Goal: Task Accomplishment & Management: Manage account settings

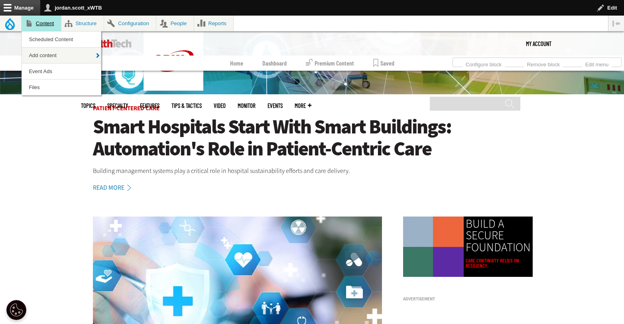
click at [49, 28] on link "Content" at bounding box center [42, 24] width 40 height 16
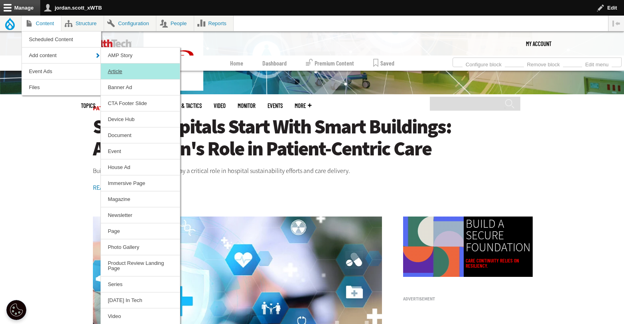
click at [140, 69] on link "Article" at bounding box center [140, 71] width 79 height 16
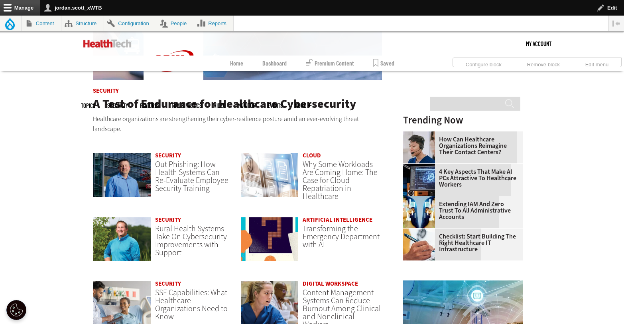
scroll to position [573, 0]
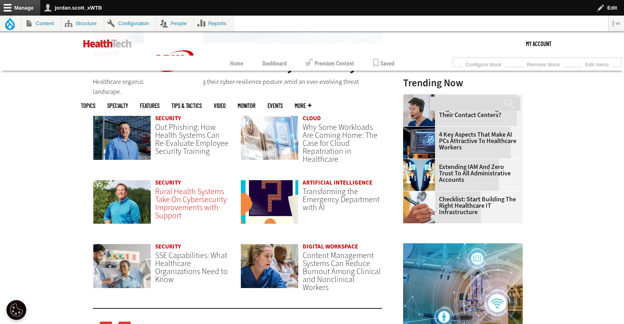
click at [185, 205] on span "Rural Health Systems Take On Cybersecurity Improvements with Support" at bounding box center [191, 203] width 72 height 35
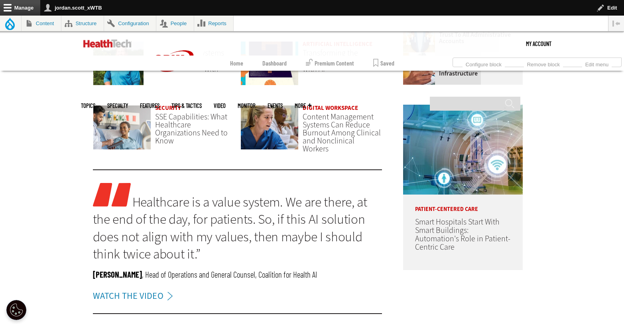
scroll to position [715, 0]
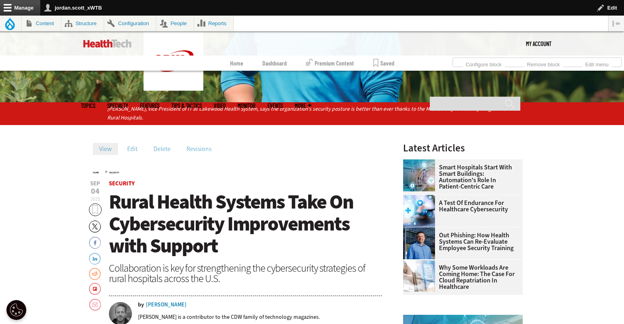
scroll to position [169, 0]
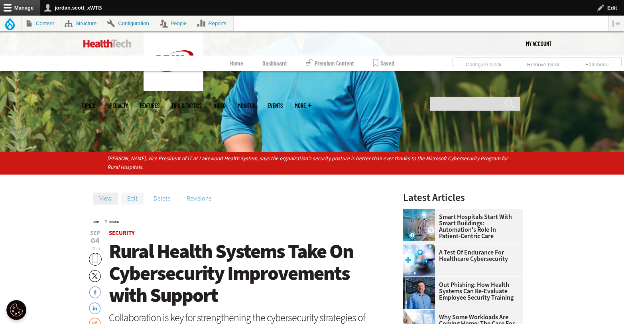
click at [133, 199] on link "Edit" at bounding box center [132, 198] width 23 height 12
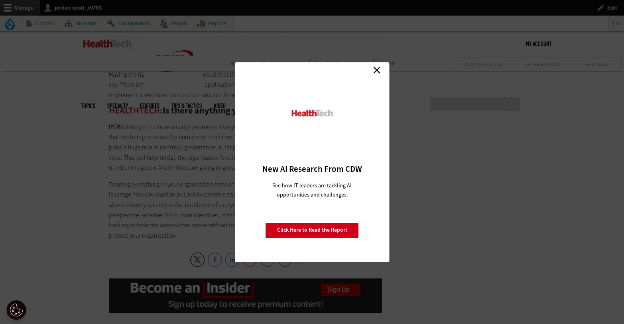
scroll to position [1863, 0]
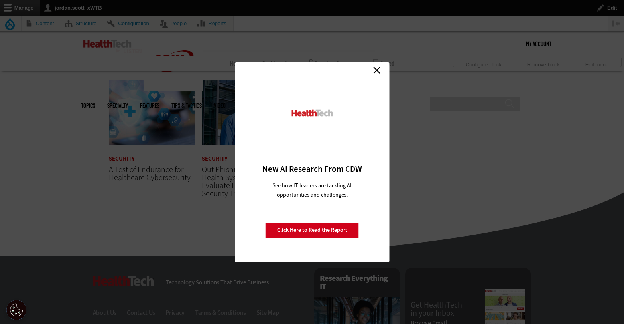
click at [382, 69] on link "Close" at bounding box center [377, 70] width 12 height 12
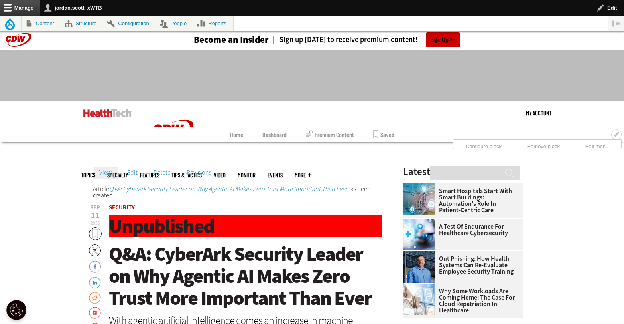
scroll to position [0, 0]
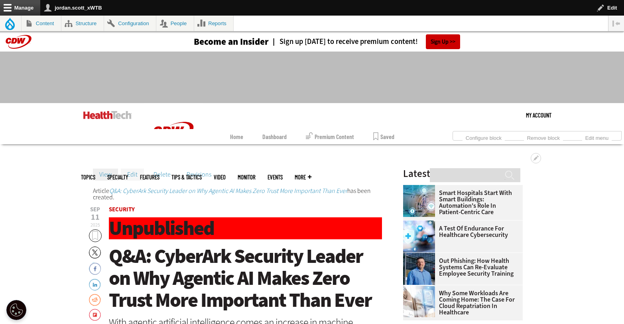
click at [137, 170] on link "Edit" at bounding box center [132, 174] width 23 height 12
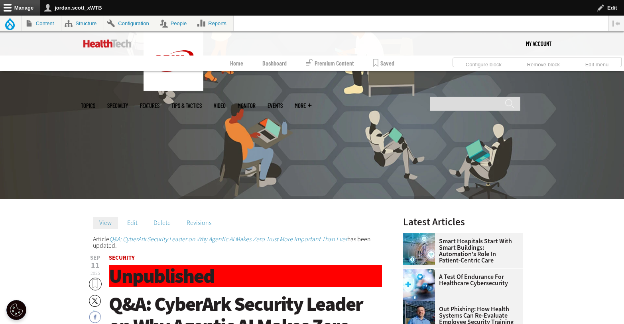
scroll to position [113, 0]
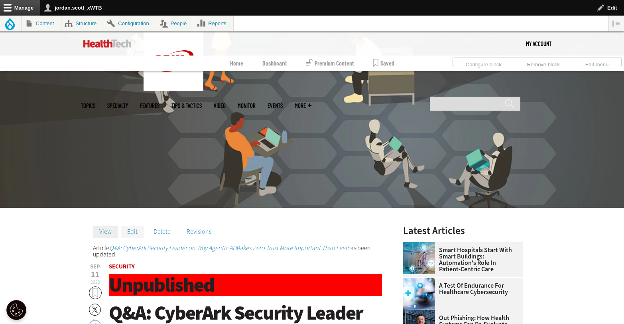
click at [130, 229] on link "Edit" at bounding box center [132, 231] width 23 height 12
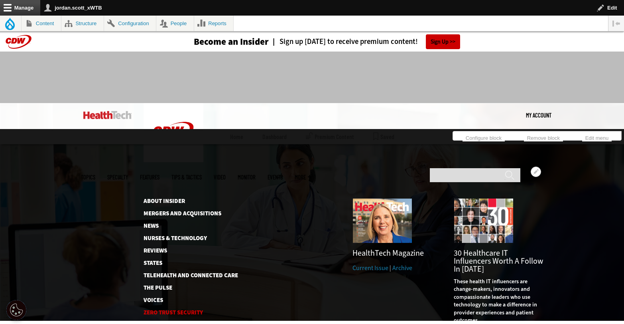
click at [182, 309] on link "Zero Trust Security" at bounding box center [191, 312] width 94 height 6
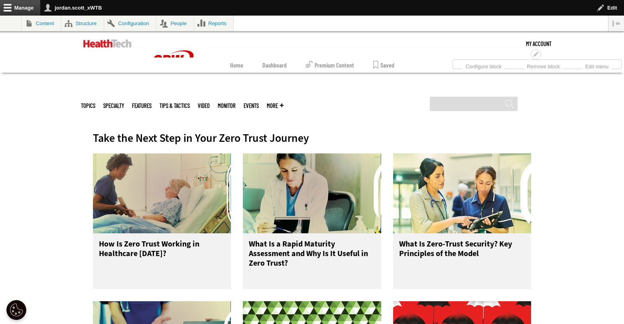
scroll to position [290, 0]
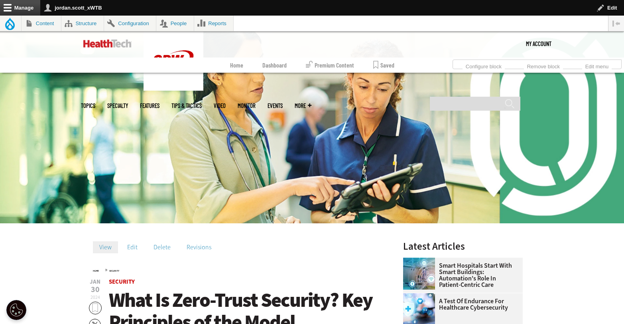
scroll to position [104, 0]
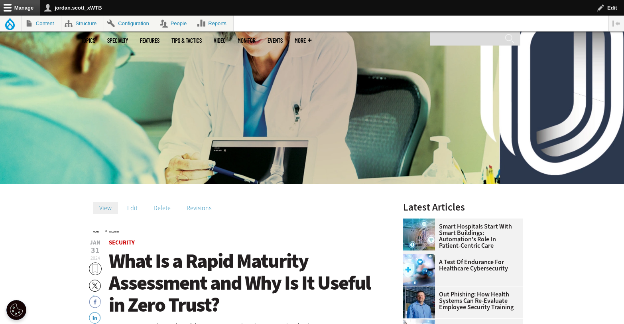
scroll to position [138, 0]
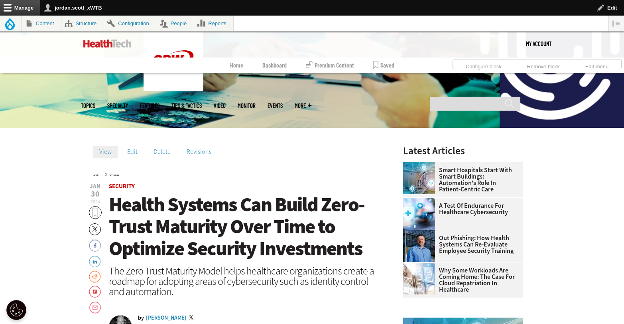
scroll to position [266, 0]
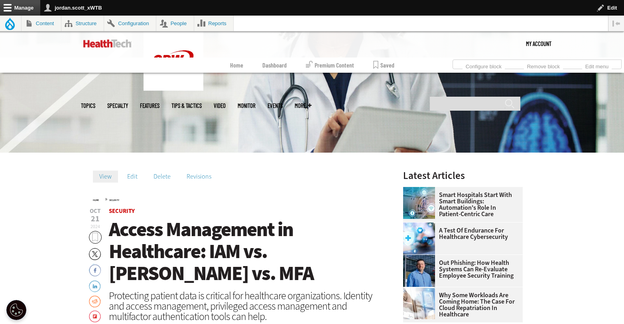
scroll to position [274, 0]
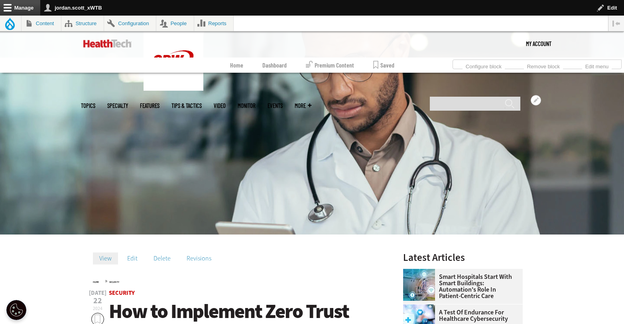
scroll to position [267, 0]
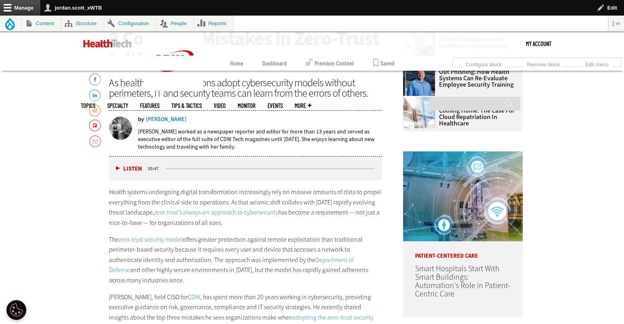
scroll to position [358, 0]
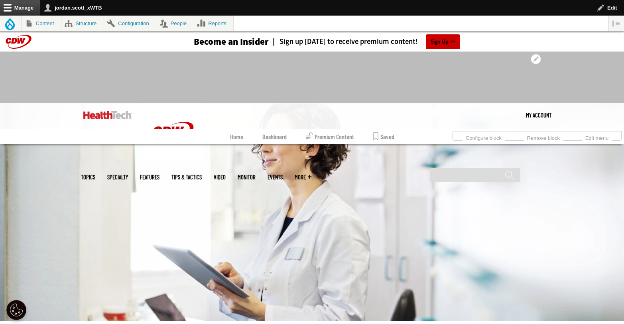
scroll to position [162, 0]
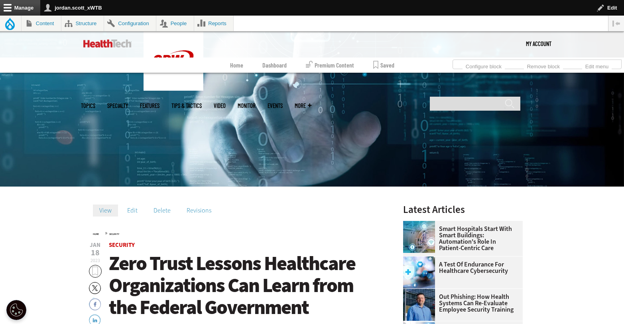
scroll to position [168, 0]
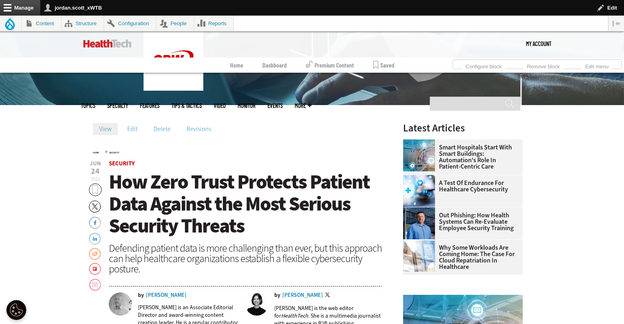
scroll to position [229, 0]
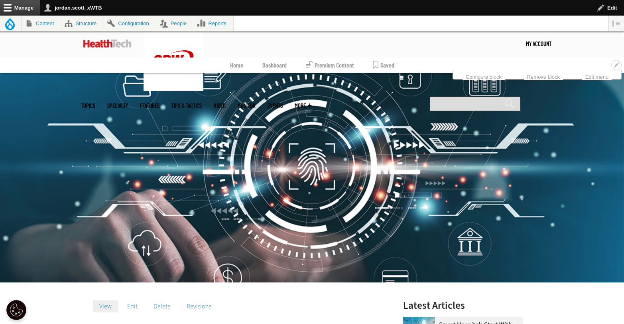
scroll to position [146, 0]
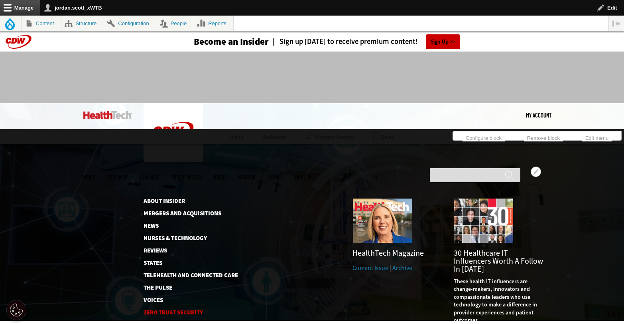
click at [178, 309] on link "Zero Trust Security" at bounding box center [191, 312] width 94 height 6
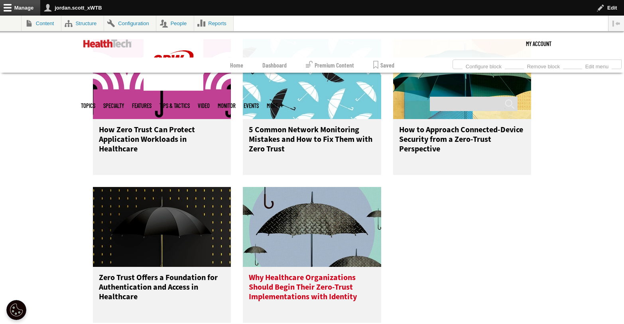
scroll to position [738, 0]
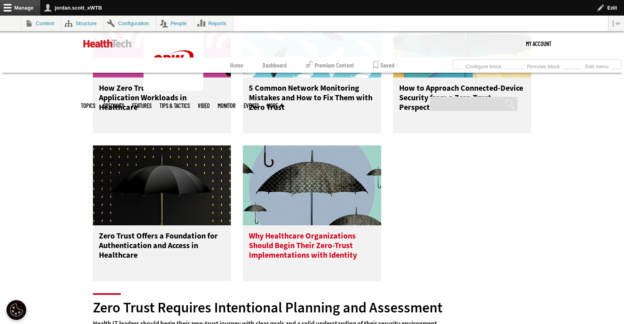
click at [304, 249] on h3 "Why Healthcare Organizations Should Begin Their Zero-Trust Implementations with…" at bounding box center [312, 247] width 126 height 32
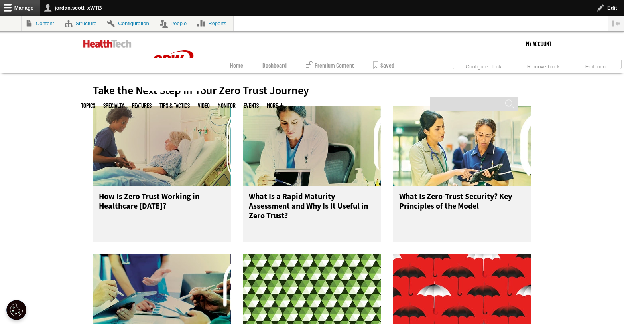
scroll to position [407, 0]
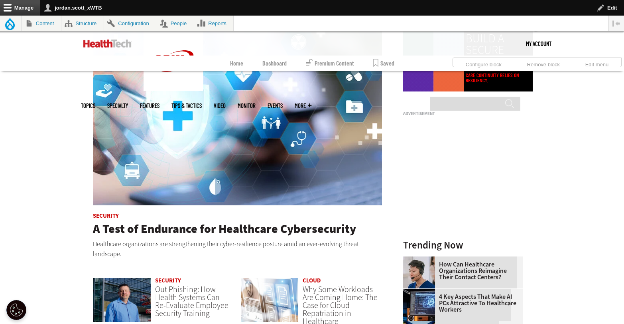
scroll to position [448, 0]
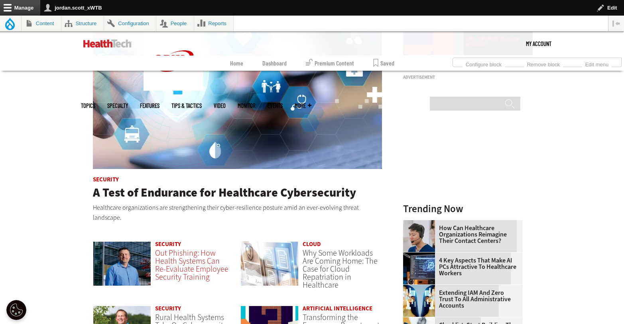
click at [203, 255] on span "Out Phishing: How Health Systems Can Re-Evaluate Employee Security Training" at bounding box center [191, 264] width 73 height 35
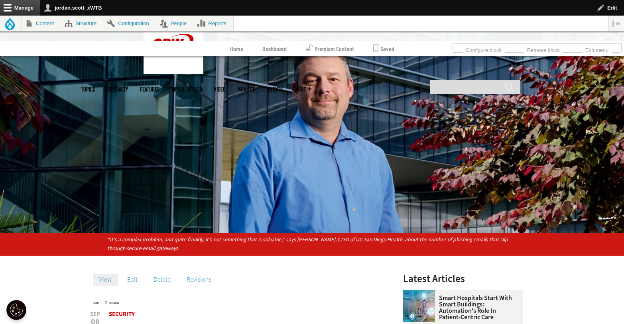
scroll to position [184, 0]
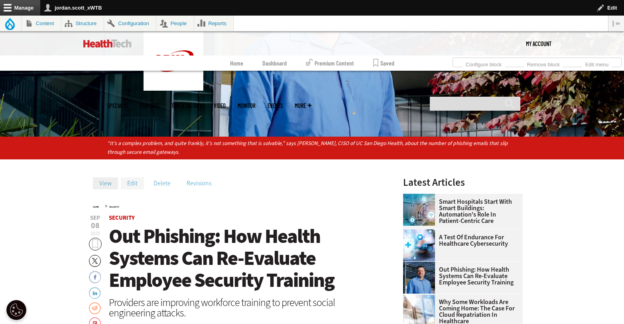
click at [135, 178] on link "Edit" at bounding box center [132, 183] width 23 height 12
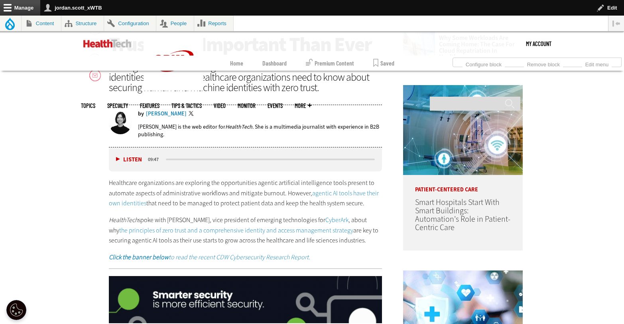
scroll to position [148, 0]
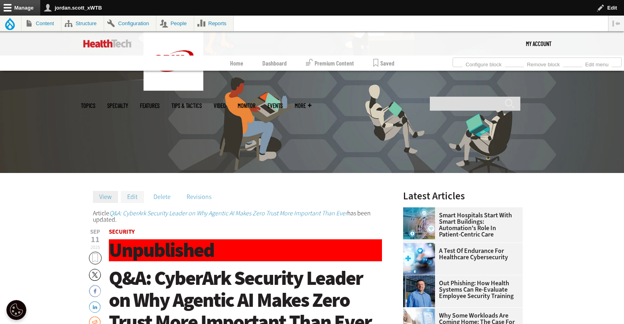
click at [128, 201] on link "Edit" at bounding box center [132, 197] width 23 height 12
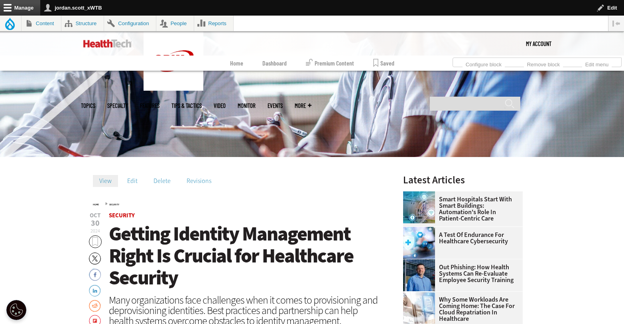
scroll to position [175, 0]
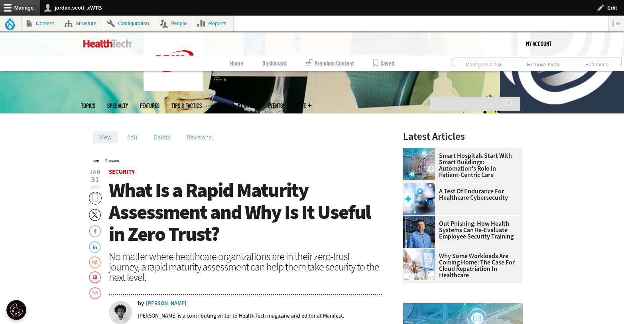
scroll to position [243, 0]
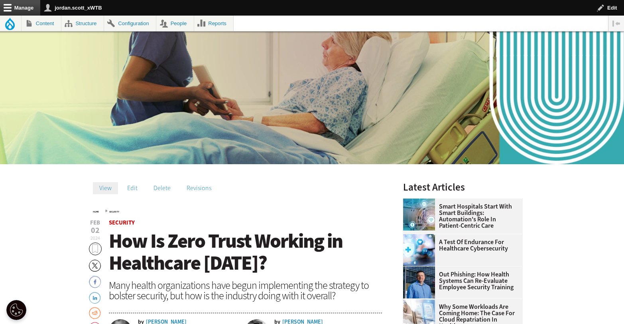
scroll to position [253, 0]
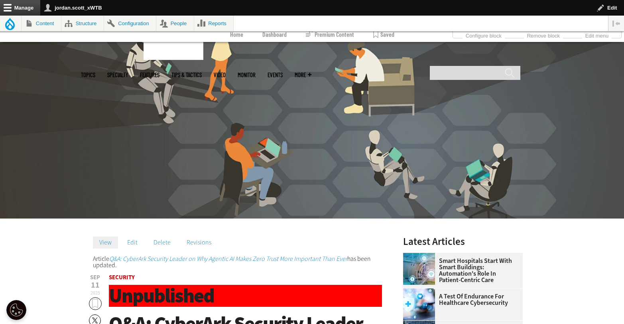
scroll to position [181, 0]
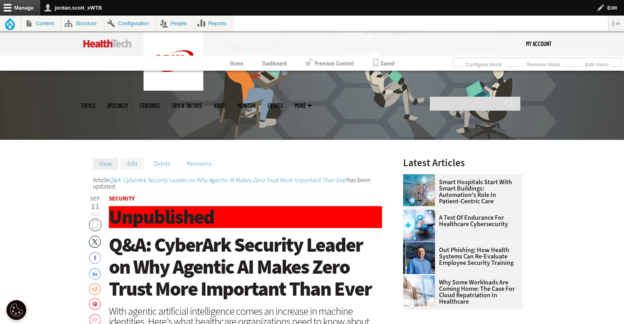
click at [130, 166] on link "Edit" at bounding box center [132, 164] width 23 height 12
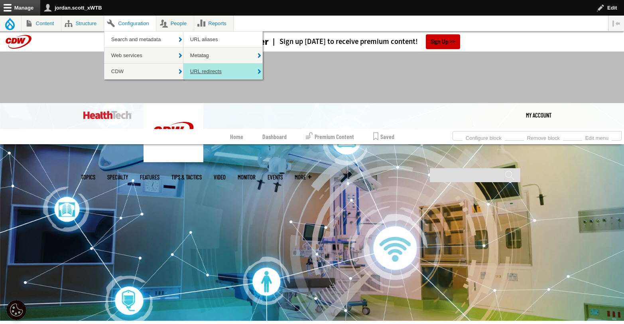
click at [218, 68] on link "URL redirects" at bounding box center [223, 71] width 79 height 16
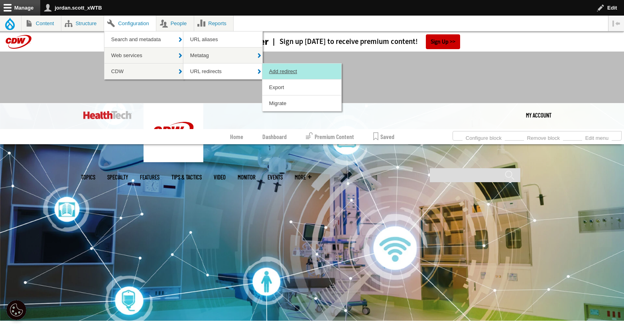
click at [295, 73] on link "Add redirect" at bounding box center [302, 71] width 79 height 16
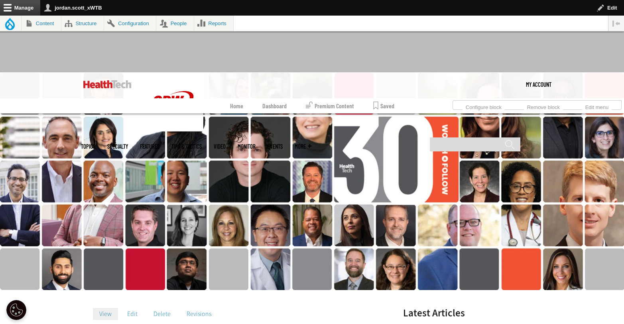
scroll to position [77, 0]
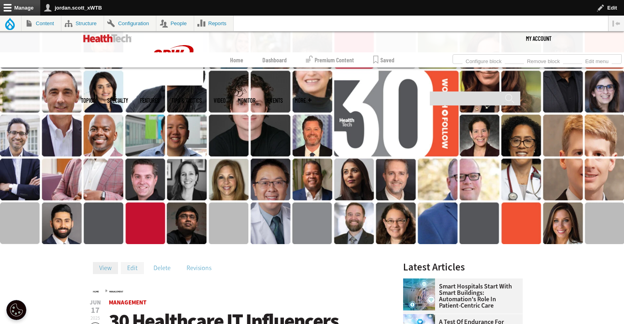
click at [132, 268] on link "Edit" at bounding box center [132, 268] width 23 height 12
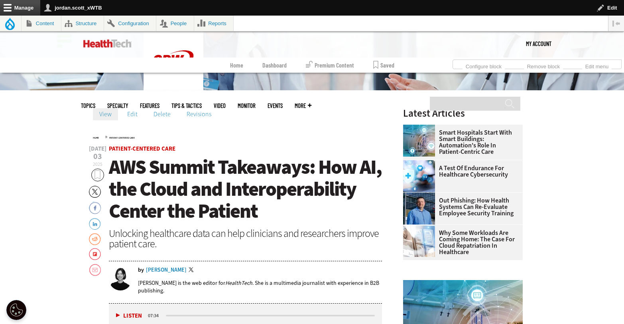
scroll to position [231, 0]
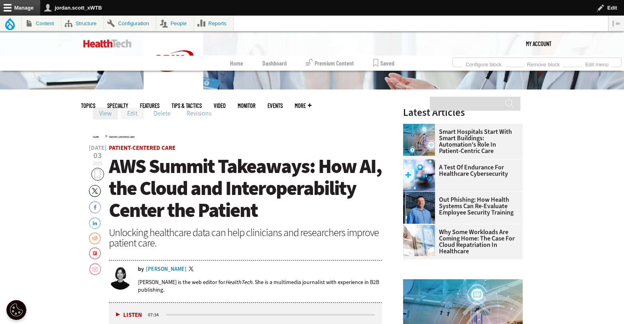
click at [134, 115] on link "Edit" at bounding box center [132, 113] width 23 height 12
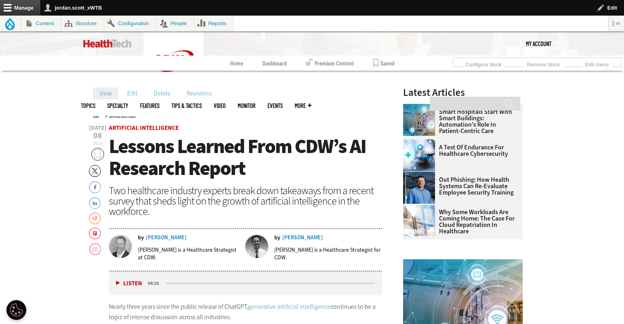
scroll to position [249, 0]
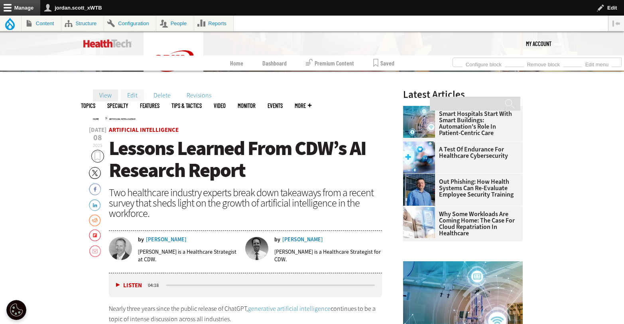
click at [138, 96] on link "Edit" at bounding box center [132, 95] width 23 height 12
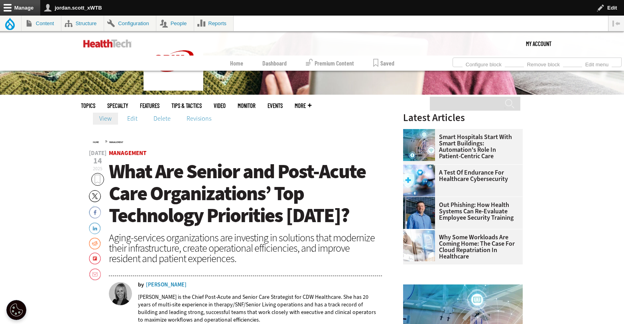
scroll to position [143, 0]
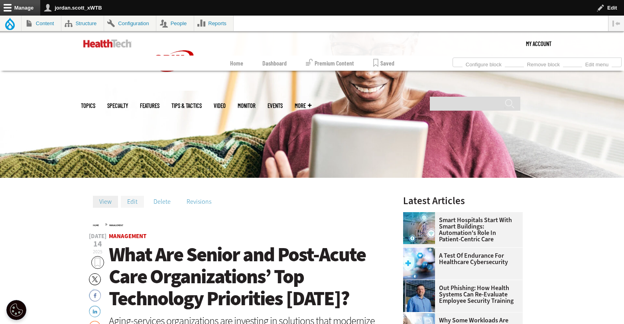
click at [138, 200] on link "Edit" at bounding box center [132, 202] width 23 height 12
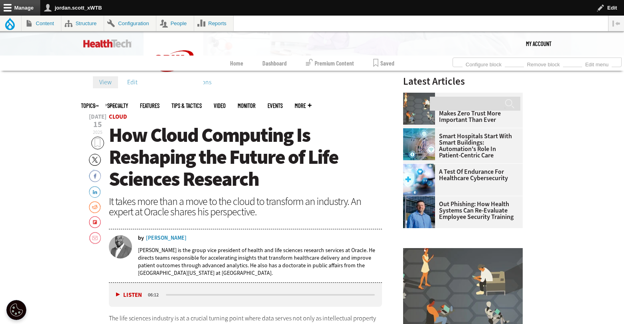
scroll to position [219, 0]
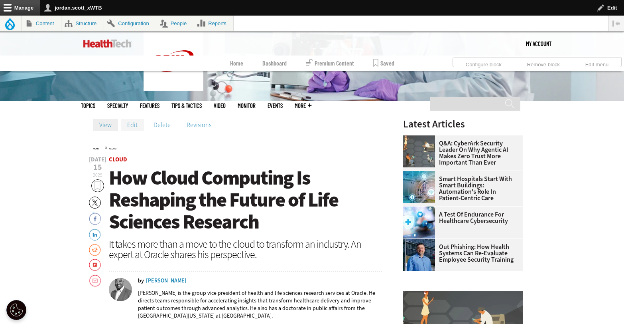
click at [134, 126] on link "Edit" at bounding box center [132, 125] width 23 height 12
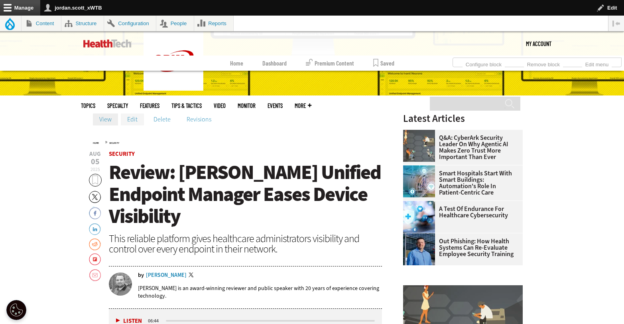
scroll to position [196, 0]
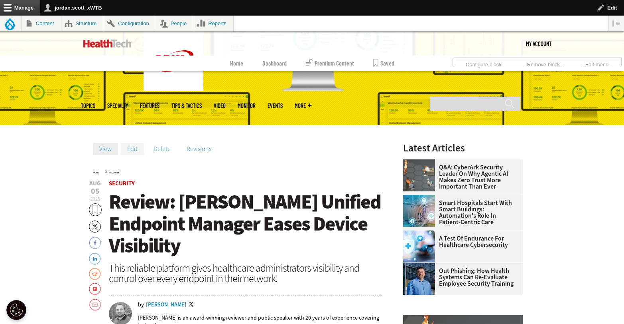
click at [128, 147] on link "Edit" at bounding box center [132, 149] width 23 height 12
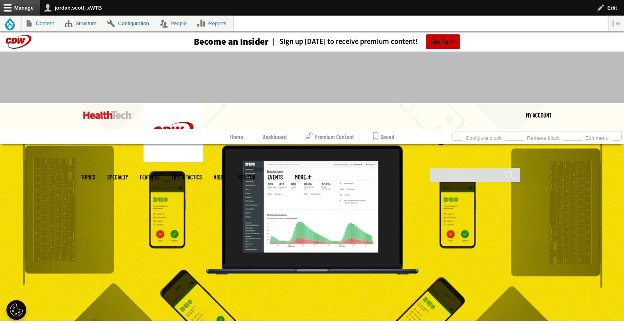
click at [226, 198] on img at bounding box center [312, 211] width 624 height 217
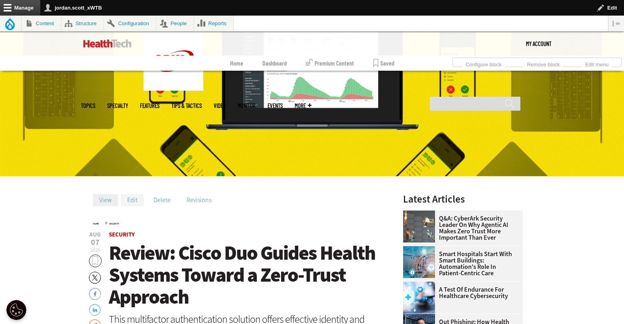
click at [131, 202] on link "Edit" at bounding box center [132, 200] width 23 height 12
